Goal: Transaction & Acquisition: Purchase product/service

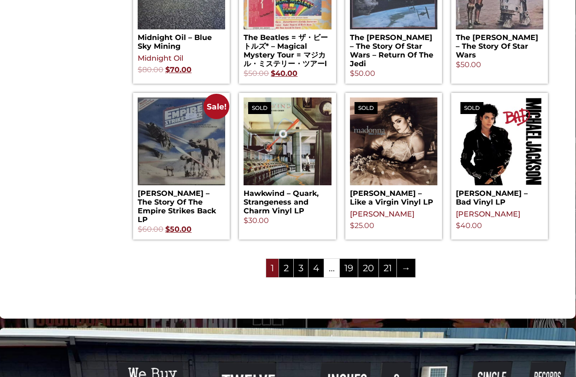
scroll to position [949, 1]
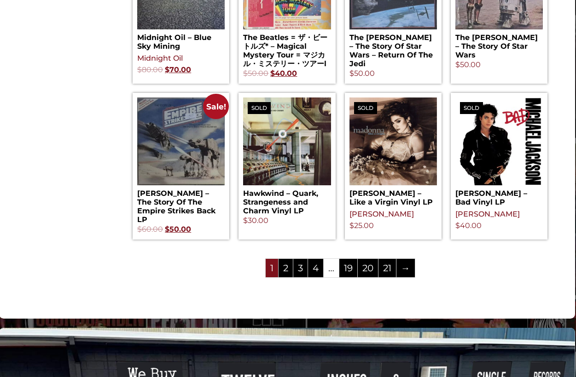
click at [316, 261] on link "4" at bounding box center [315, 268] width 15 height 18
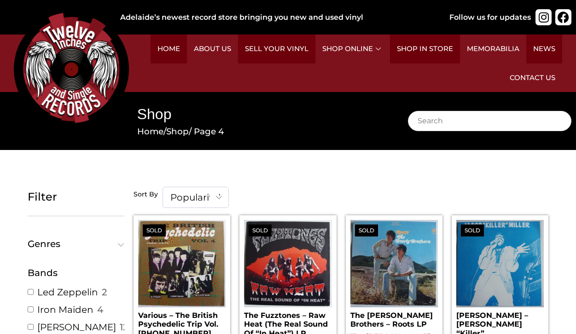
click at [382, 176] on h2 "Rock (311)" at bounding box center [407, 171] width 69 height 16
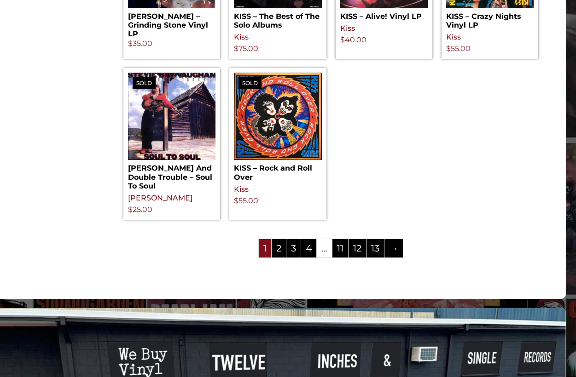
scroll to position [1186, 10]
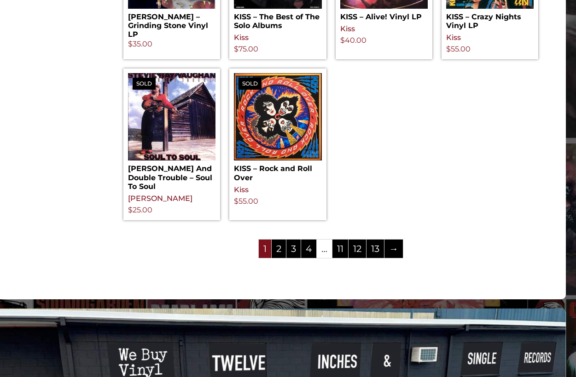
click at [376, 240] on link "13" at bounding box center [374, 249] width 17 height 18
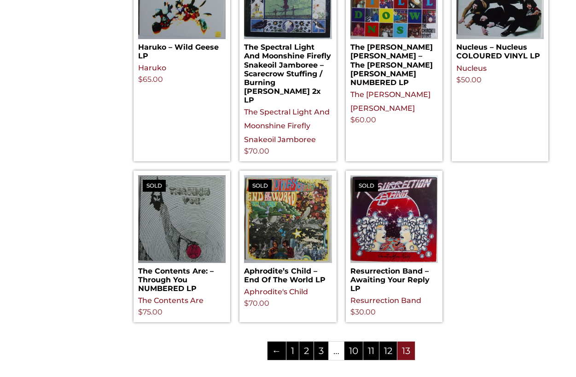
scroll to position [985, 0]
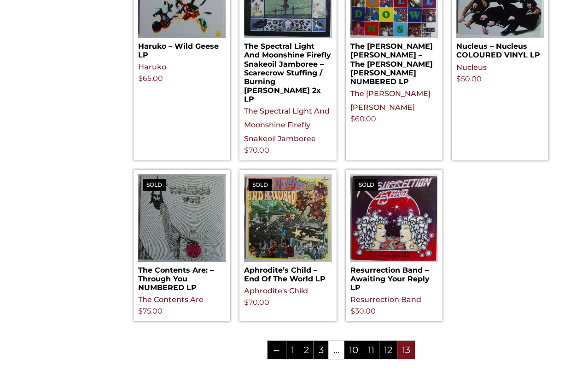
click at [349, 324] on link "10" at bounding box center [353, 350] width 18 height 18
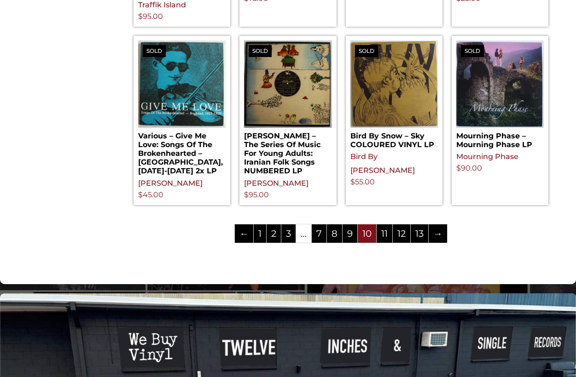
scroll to position [1048, 0]
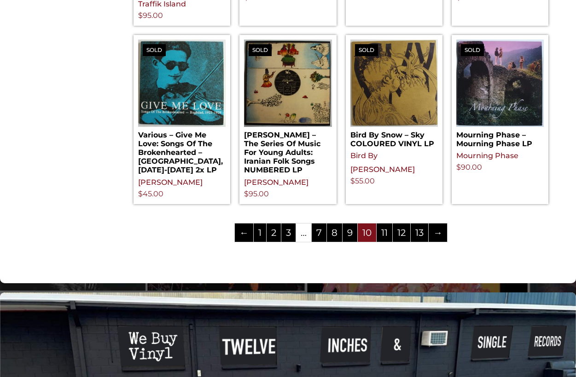
click at [319, 224] on link "7" at bounding box center [319, 233] width 15 height 18
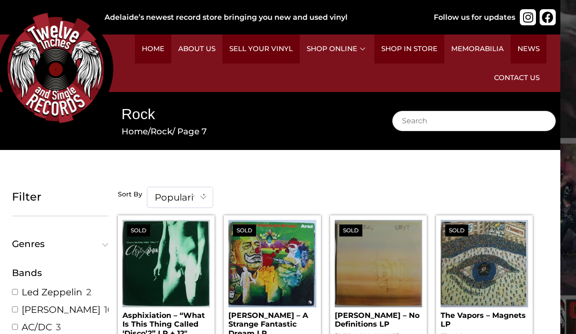
scroll to position [0, 16]
click at [155, 46] on link "Home" at bounding box center [153, 49] width 36 height 29
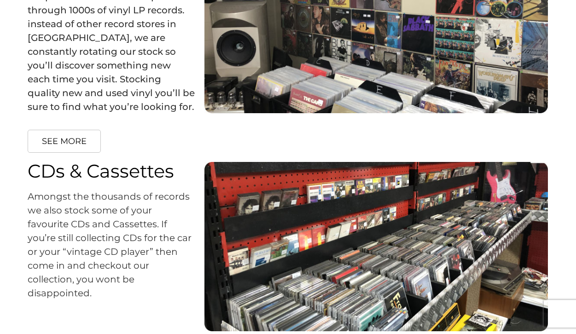
scroll to position [1393, 0]
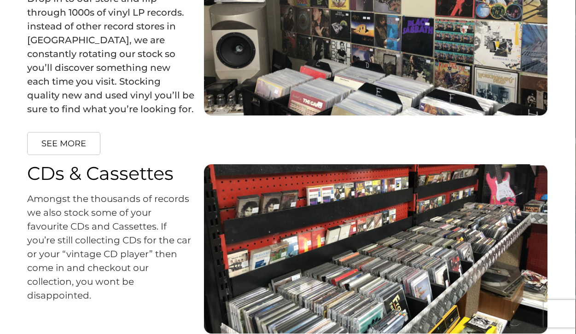
click at [60, 139] on span "SEE MORE" at bounding box center [63, 143] width 45 height 8
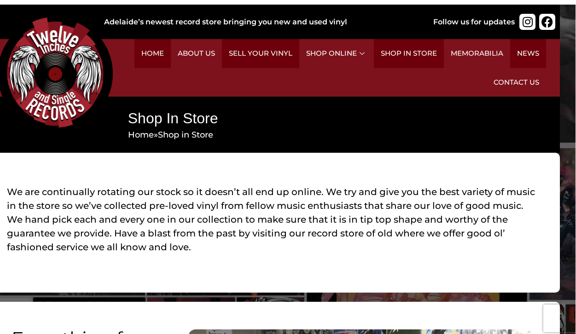
scroll to position [0, 16]
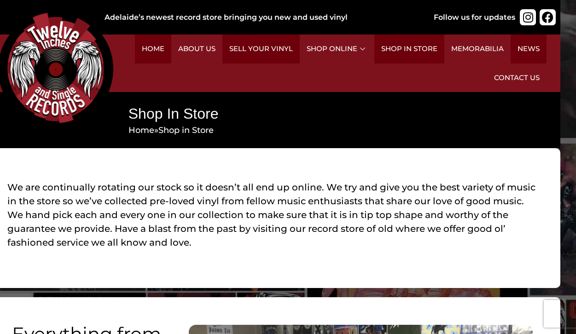
click at [527, 51] on link "News" at bounding box center [528, 49] width 36 height 29
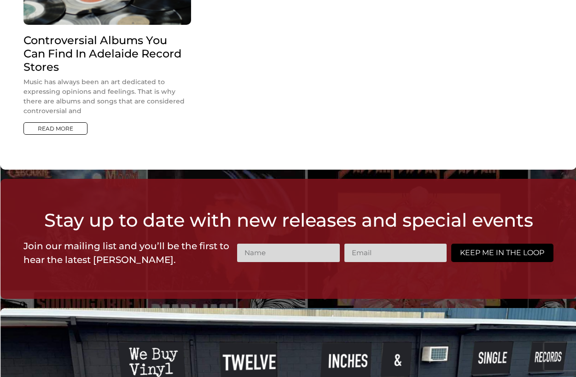
scroll to position [495, 0]
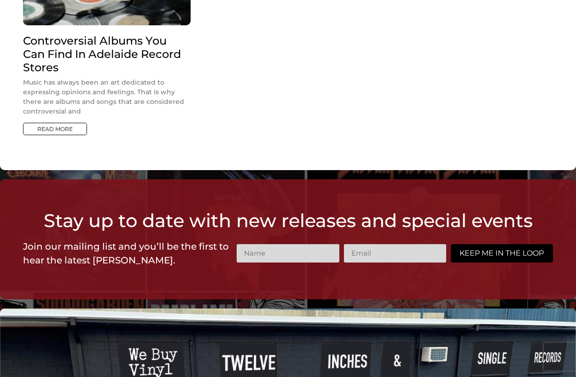
click at [57, 125] on link "Read More" at bounding box center [55, 129] width 64 height 12
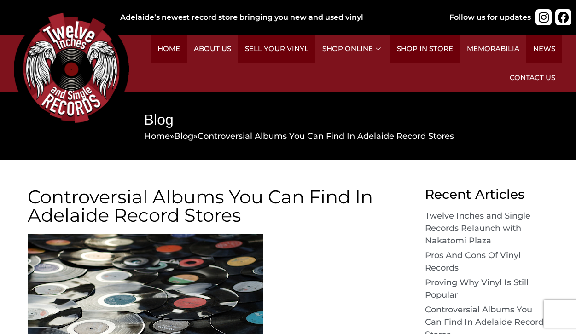
click at [534, 133] on h2 "Indie Rock (4)" at bounding box center [554, 129] width 69 height 16
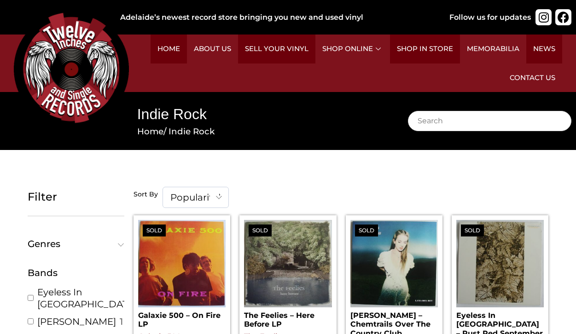
click at [258, 110] on h2 "Alternative (35)" at bounding box center [260, 108] width 69 height 16
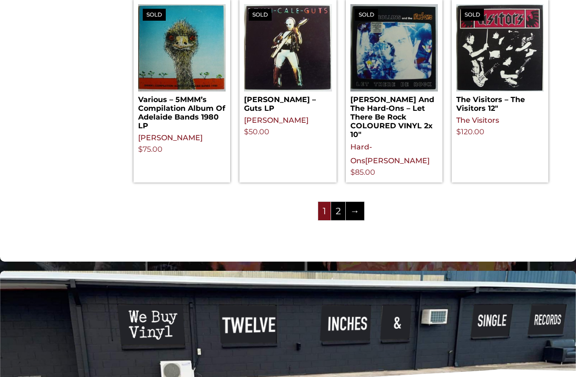
scroll to position [1107, 0]
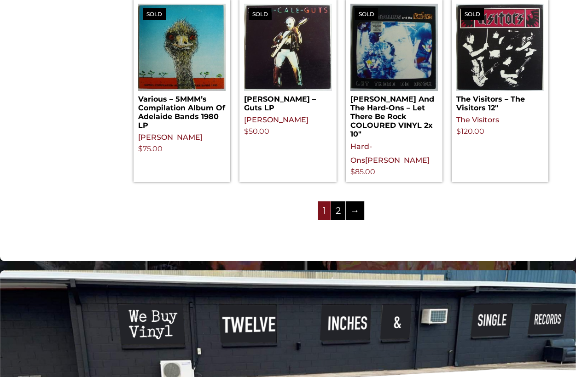
click at [355, 202] on link "→" at bounding box center [355, 211] width 18 height 18
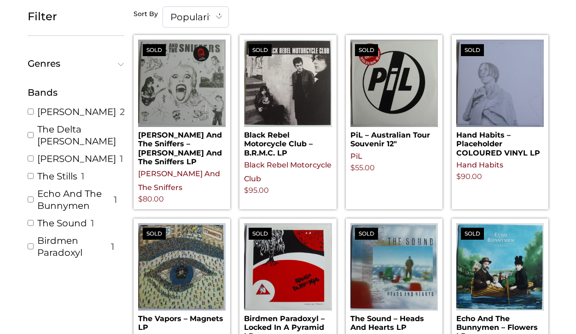
scroll to position [180, 0]
click at [186, 108] on img at bounding box center [181, 83] width 87 height 87
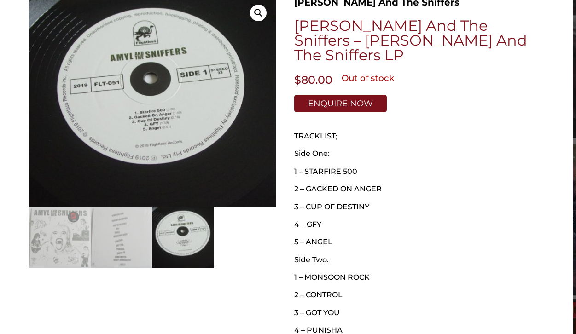
scroll to position [161, 5]
